Goal: Information Seeking & Learning: Find specific fact

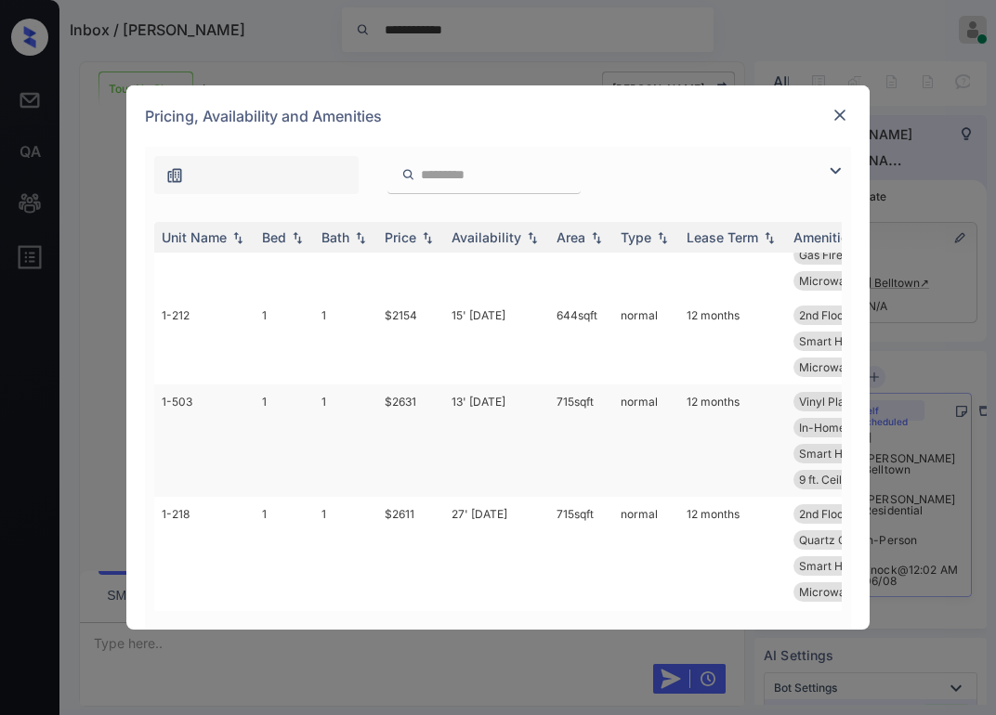
scroll to position [1288, 0]
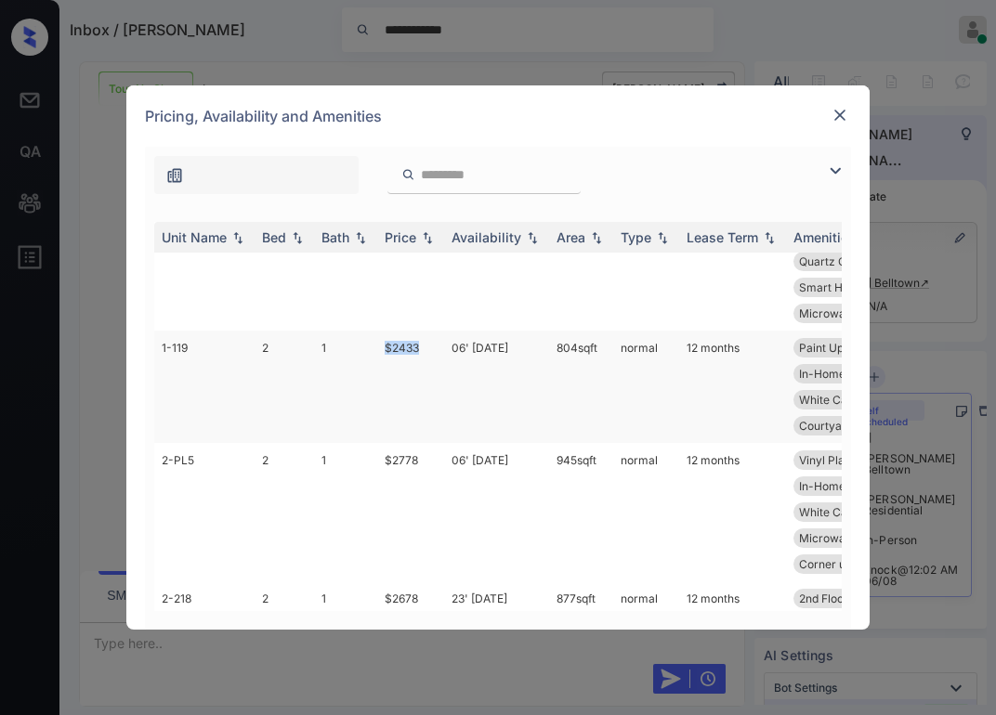
drag, startPoint x: 385, startPoint y: 371, endPoint x: 444, endPoint y: 369, distance: 59.5
click at [444, 370] on tr "1-119 2 1 $2433 06' Sep 25 804 sqft normal 12 months Paint Upgrade 1st Floor Vi…" at bounding box center [639, 387] width 971 height 112
copy td "$2433"
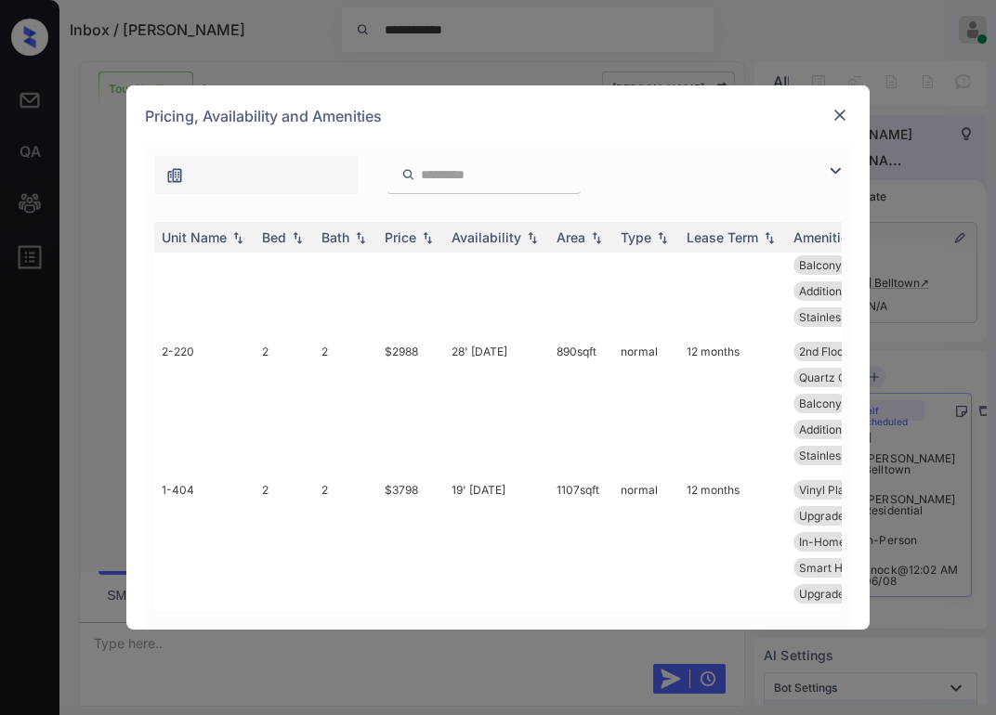
scroll to position [1938, 0]
click at [830, 116] on img at bounding box center [839, 115] width 19 height 19
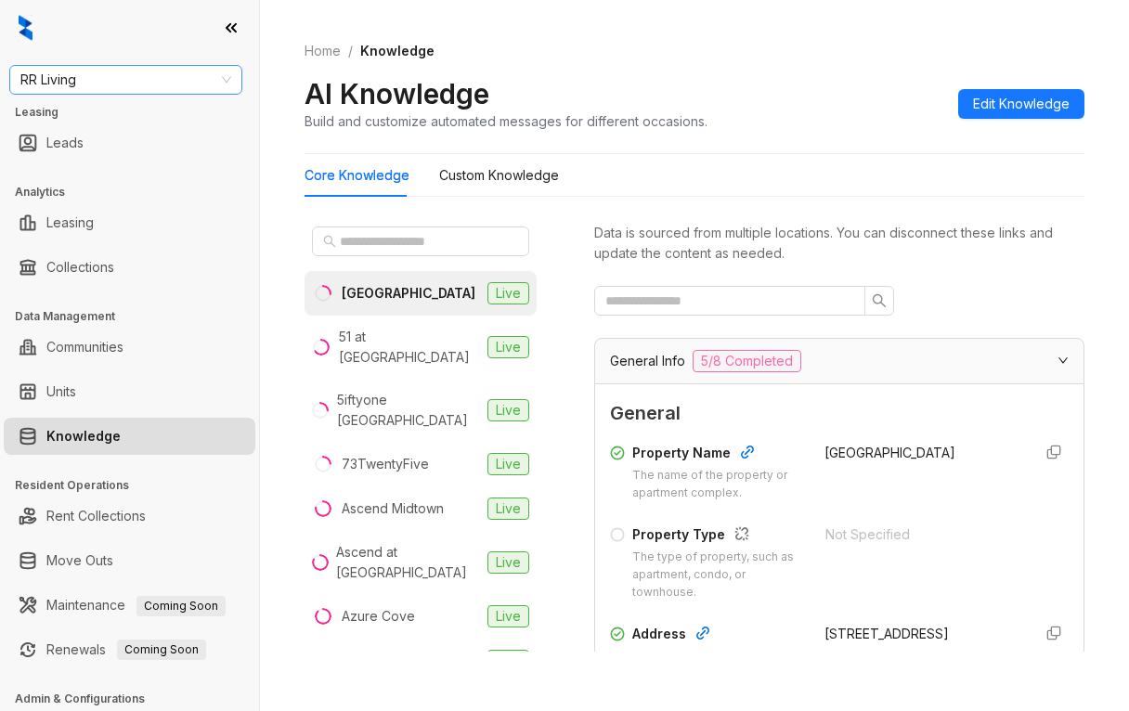
click at [107, 76] on span "RR Living" at bounding box center [125, 80] width 211 height 28
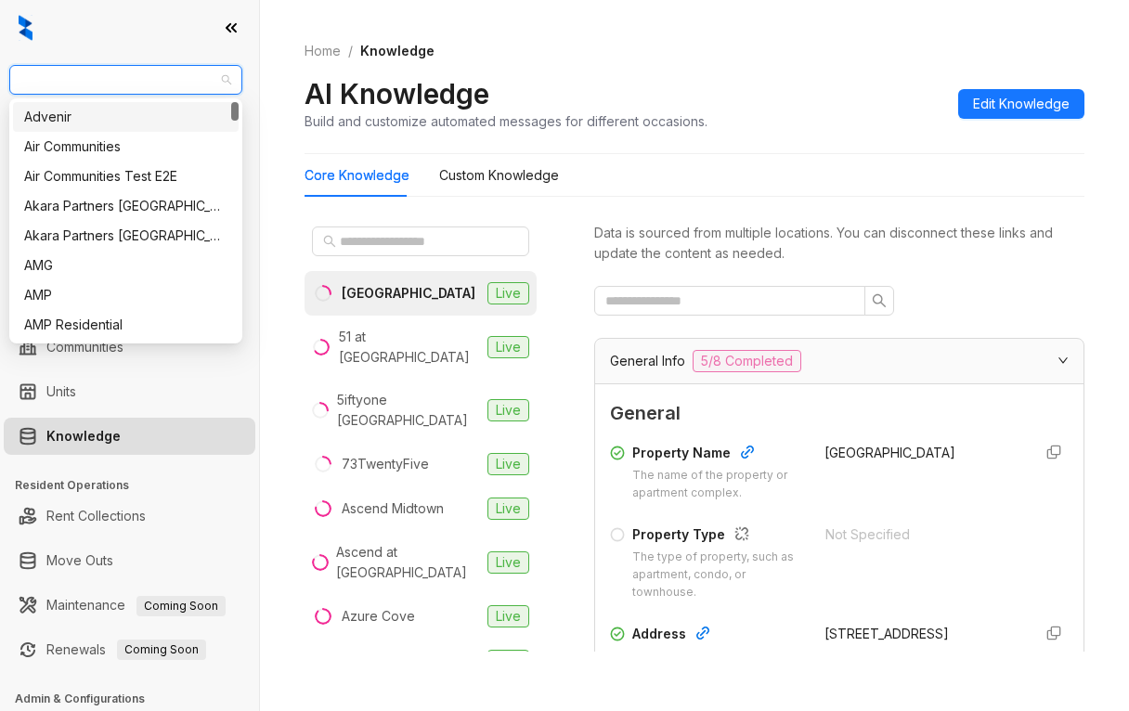
type input "*"
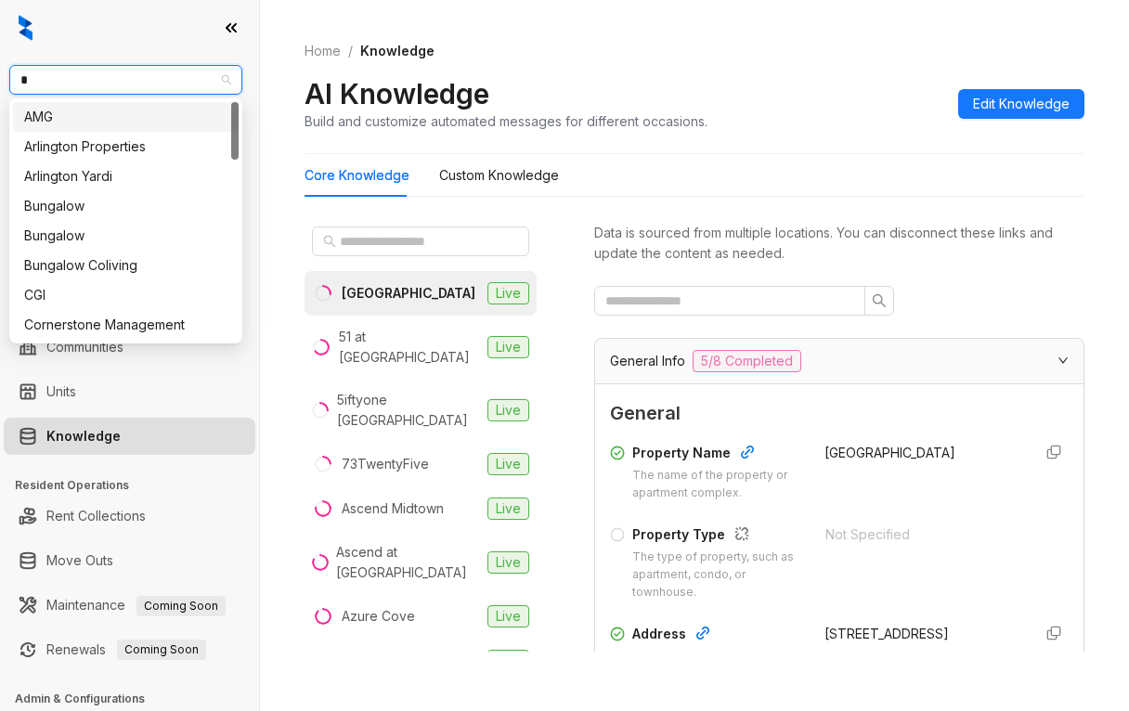
type input "**"
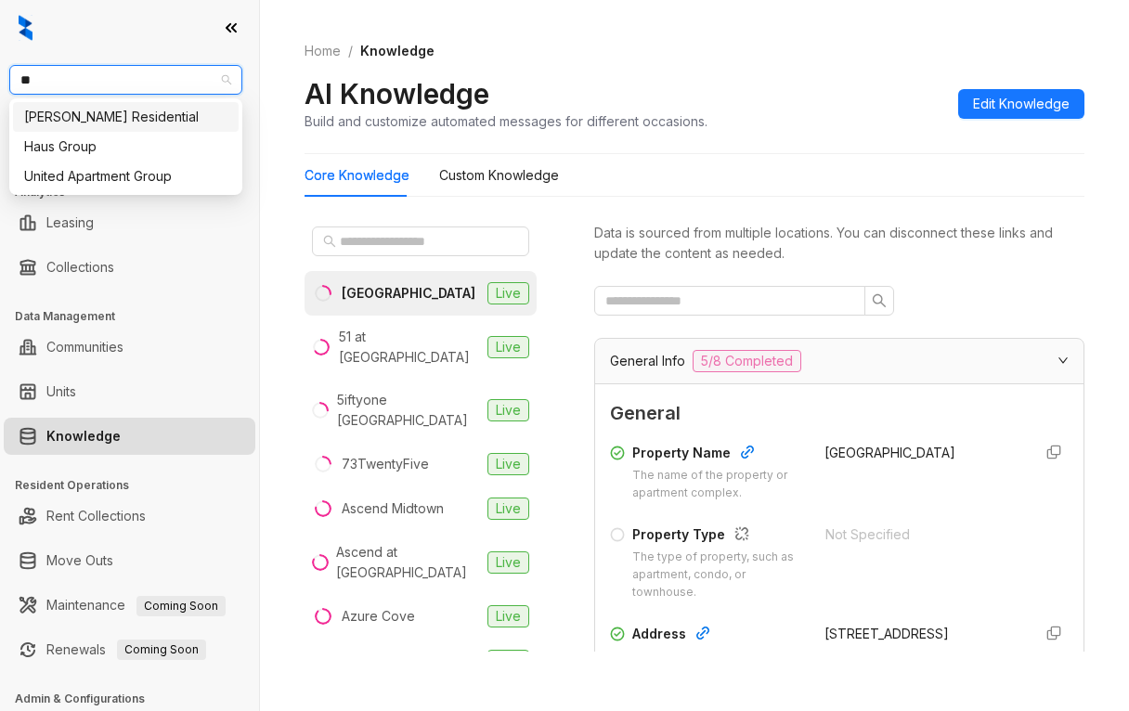
click at [71, 124] on div "[PERSON_NAME] Residential" at bounding box center [125, 117] width 203 height 20
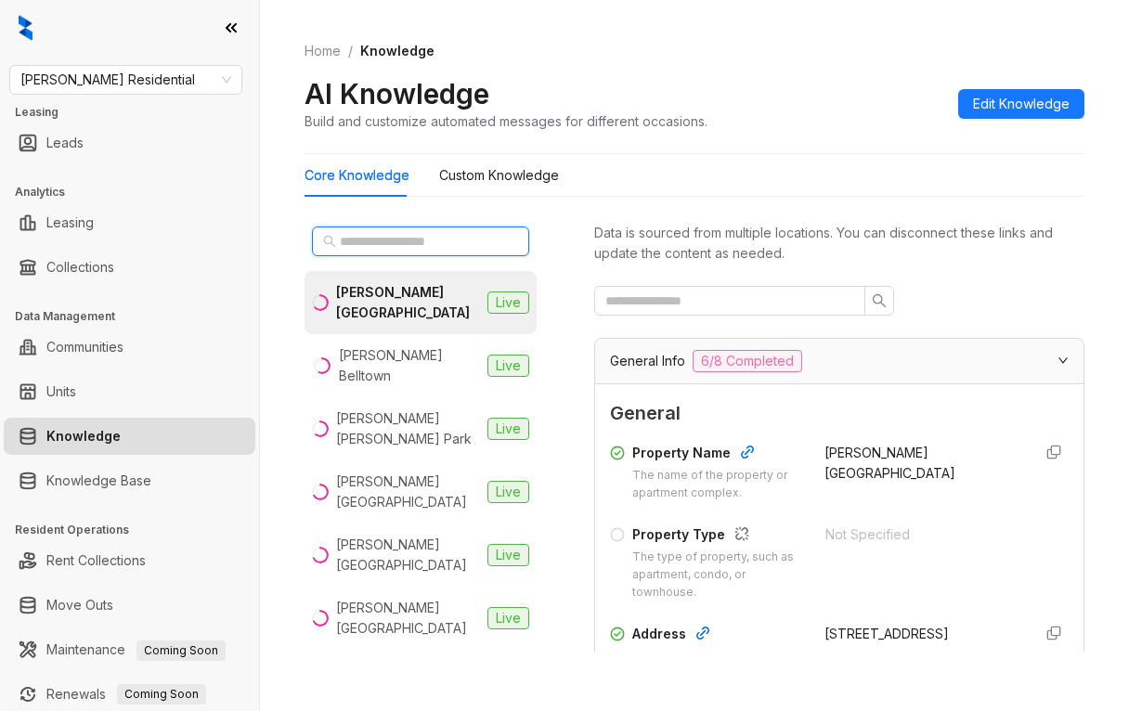
click at [397, 243] on input "text" at bounding box center [421, 241] width 163 height 20
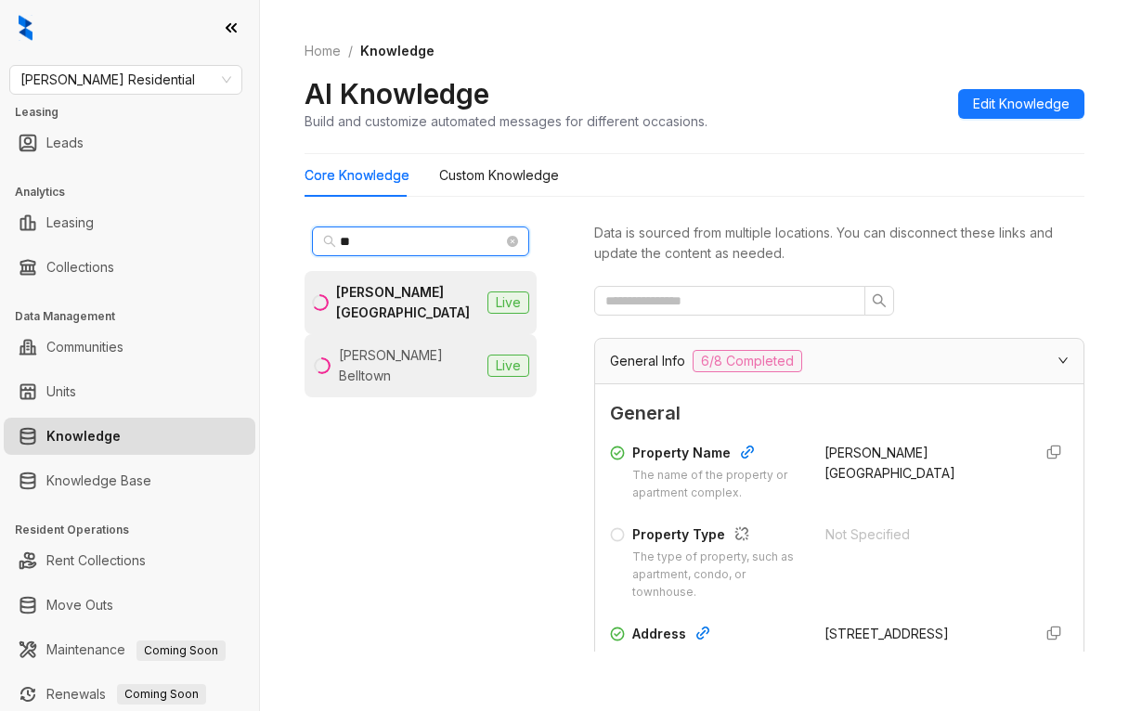
type input "**"
click at [389, 367] on li "[PERSON_NAME] Belltown Live" at bounding box center [421, 365] width 232 height 63
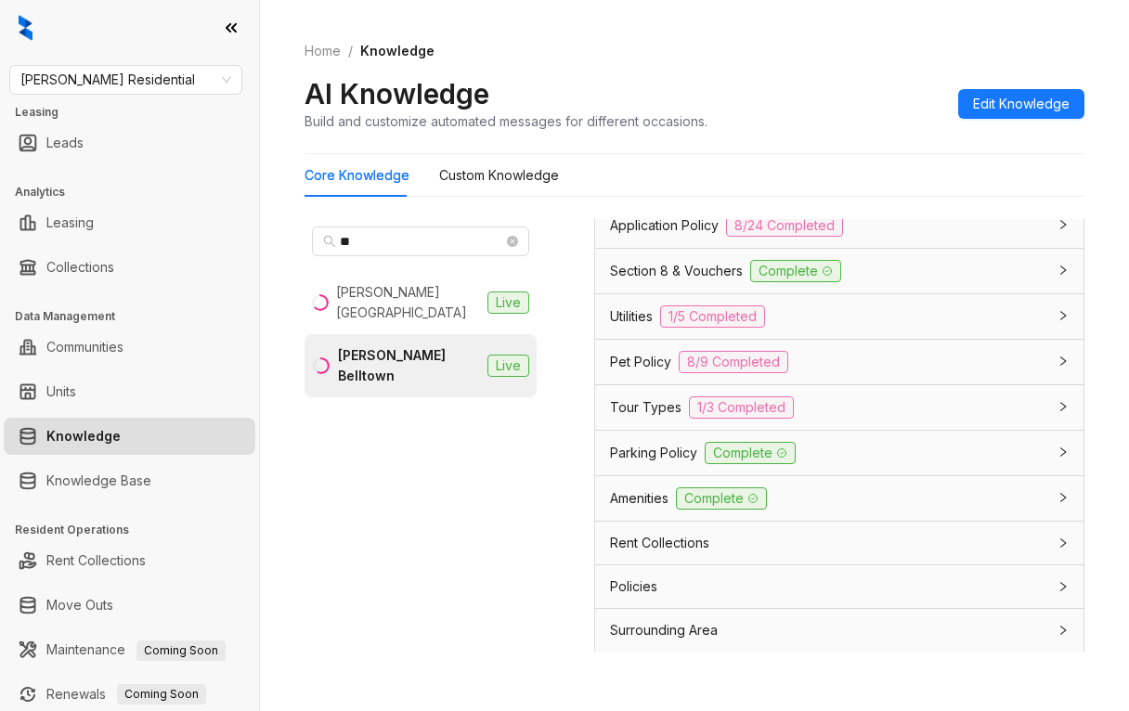
scroll to position [1558, 0]
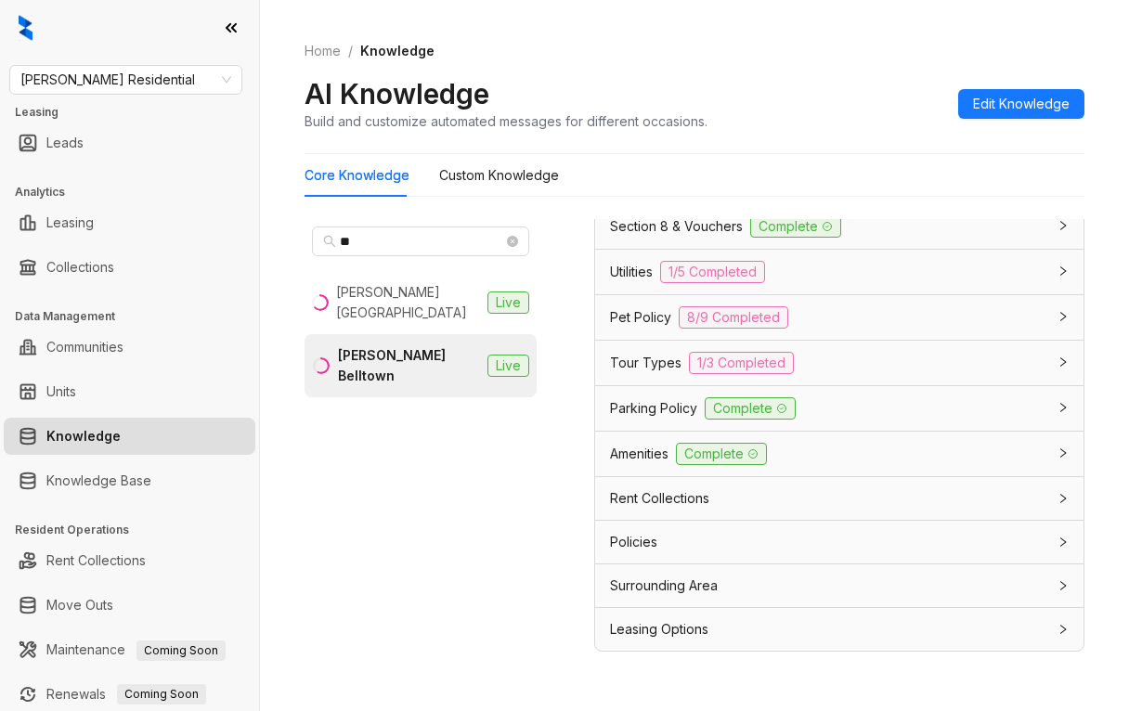
click at [667, 463] on span "Amenities" at bounding box center [639, 454] width 59 height 20
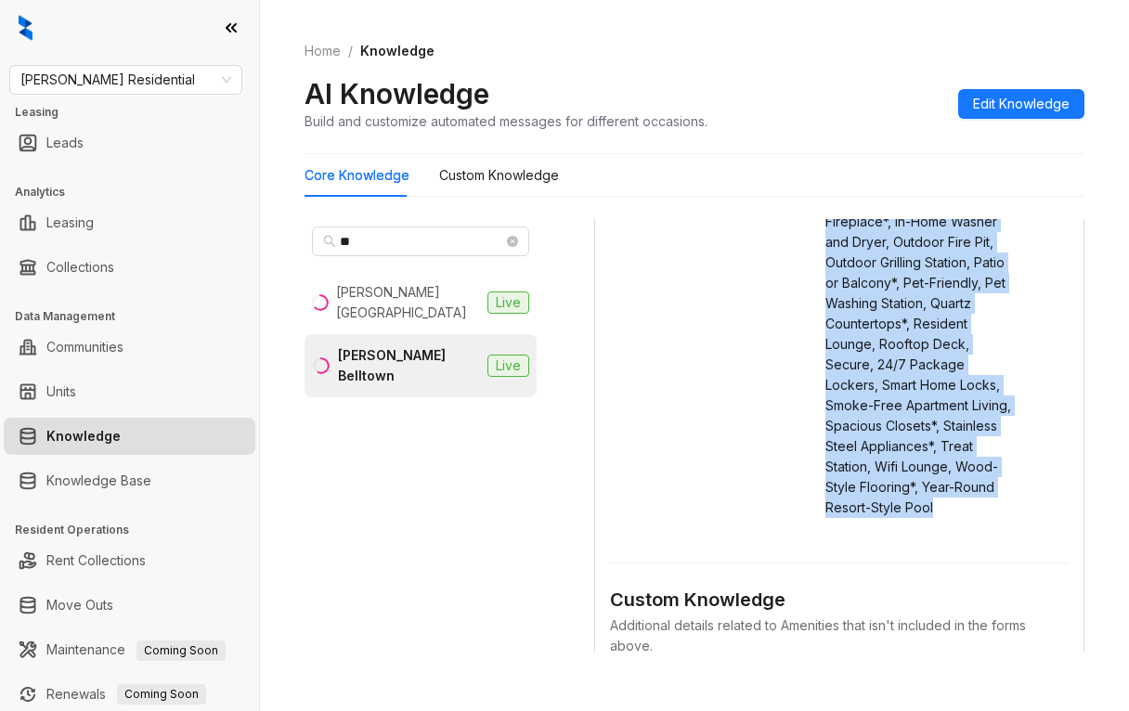
scroll to position [2115, 0]
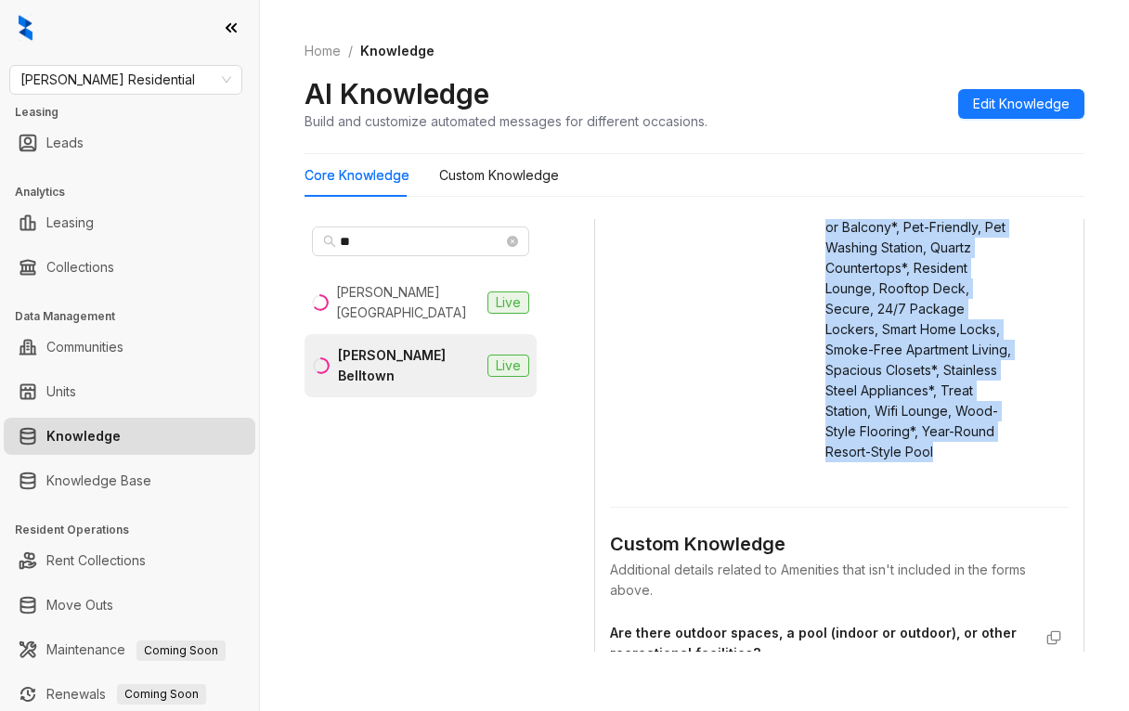
drag, startPoint x: 805, startPoint y: 543, endPoint x: 921, endPoint y: 548, distance: 116.2
click at [921, 463] on div "24-Hour Fitness Center, Additional Storage Available, All-Season Spa, Bike Stor…" at bounding box center [922, 207] width 193 height 511
copy span "24-Hour Fitness Center, Additional Storage Available, All-Season Spa, Bike Stor…"
